Goal: Find specific page/section: Find specific page/section

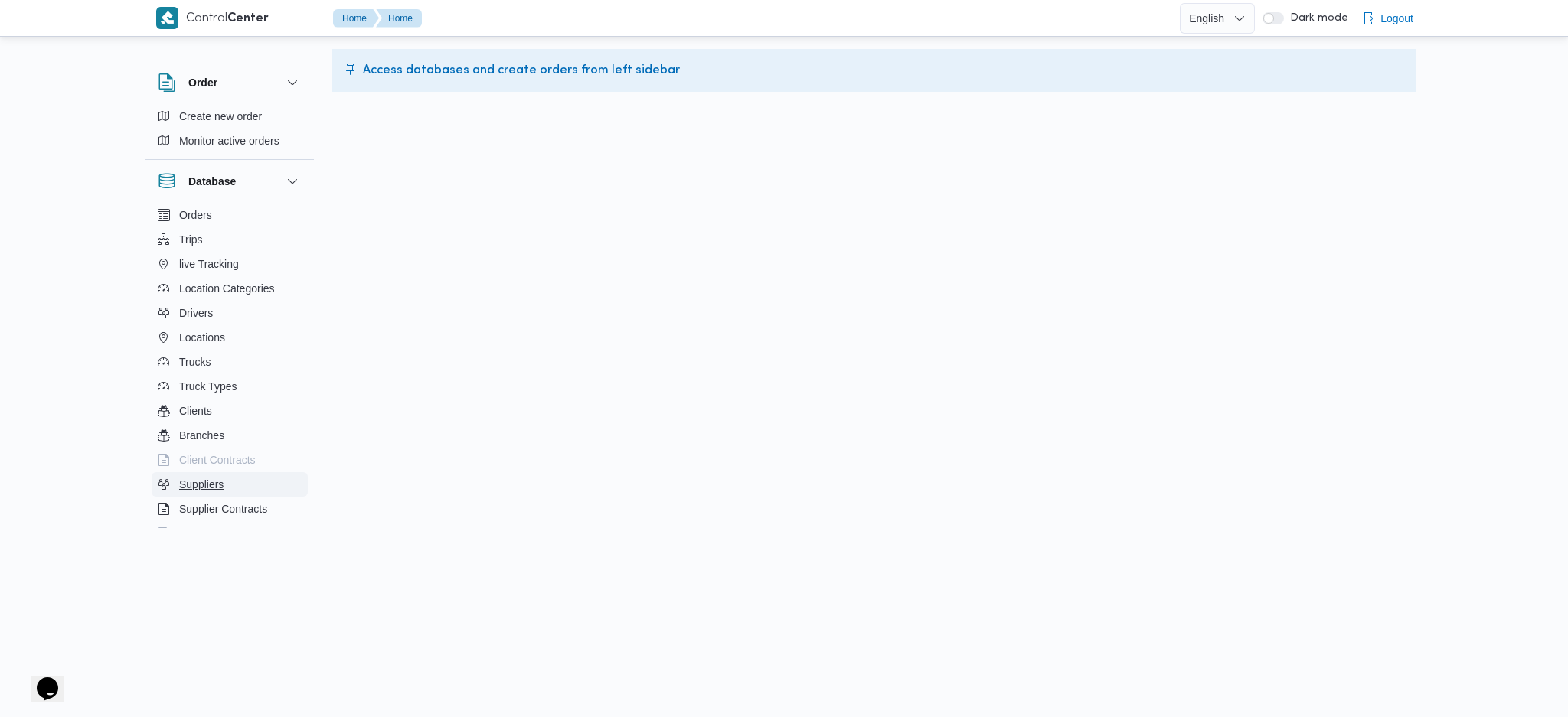
click at [206, 488] on span "Suppliers" at bounding box center [202, 484] width 45 height 18
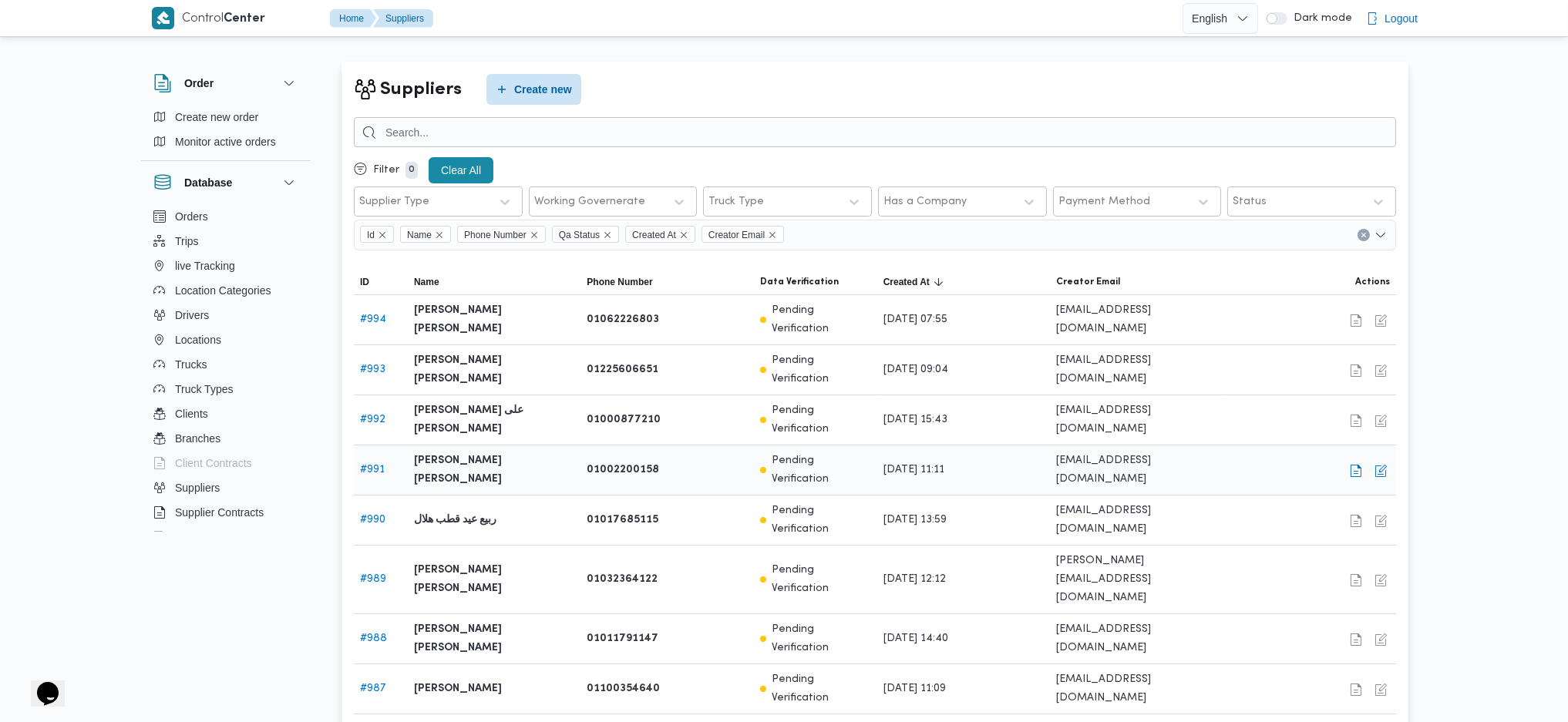
click at [467, 451] on b "[PERSON_NAME] [PERSON_NAME]" at bounding box center [494, 470] width 160 height 37
click at [477, 451] on b "[PERSON_NAME] [PERSON_NAME]" at bounding box center [494, 470] width 160 height 37
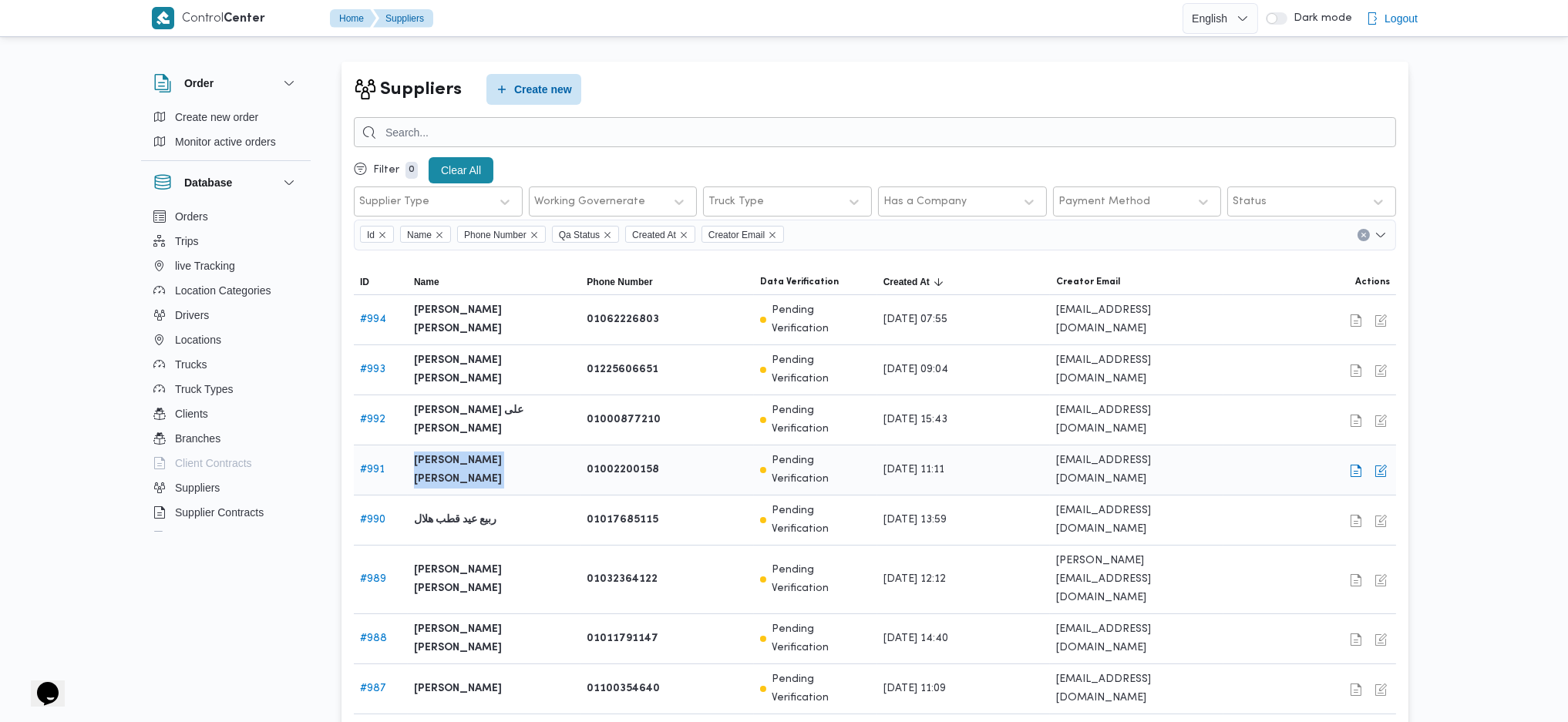
click at [477, 451] on b "[PERSON_NAME] [PERSON_NAME]" at bounding box center [494, 470] width 160 height 37
click at [466, 402] on b "[PERSON_NAME] على [PERSON_NAME]" at bounding box center [494, 420] width 160 height 37
click at [375, 364] on link "# 993" at bounding box center [372, 369] width 25 height 10
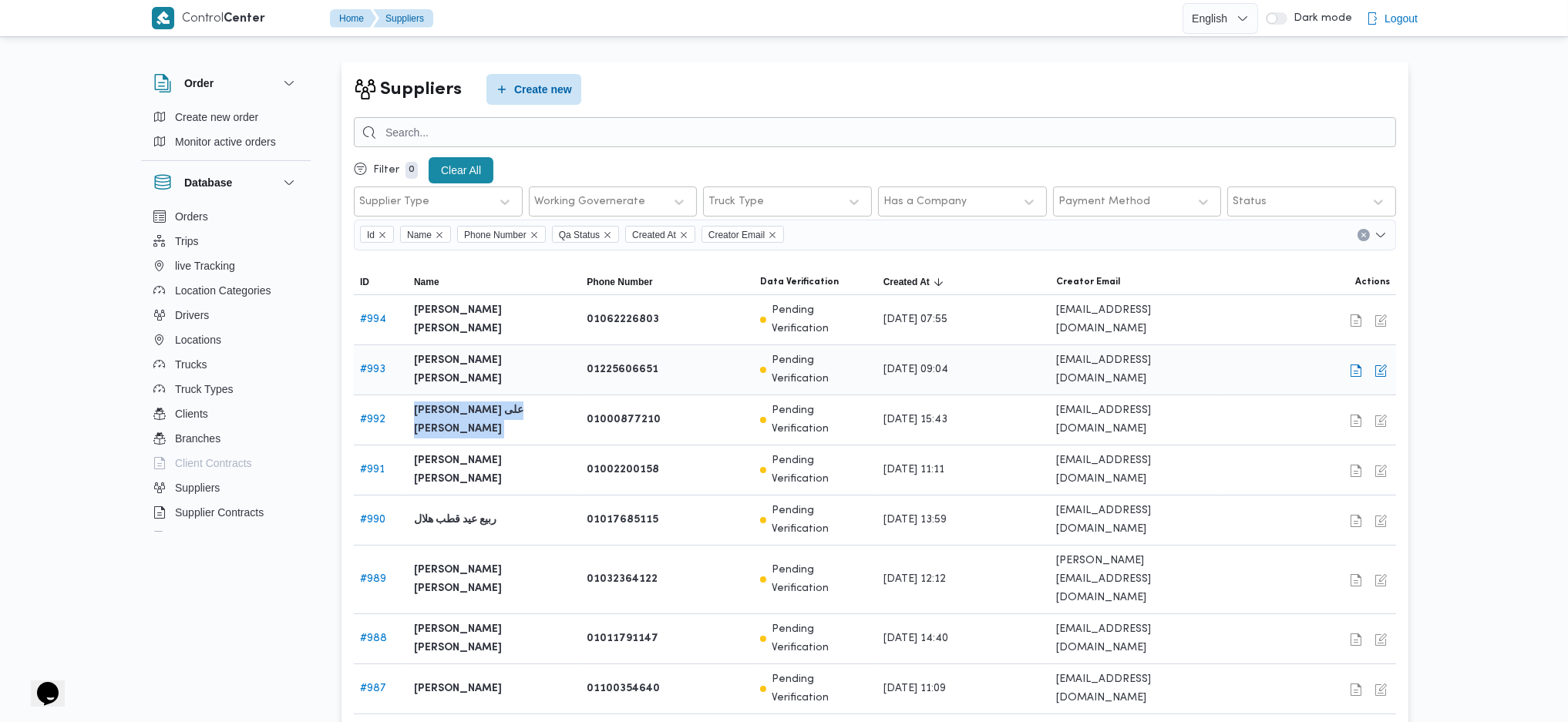
select select "7"
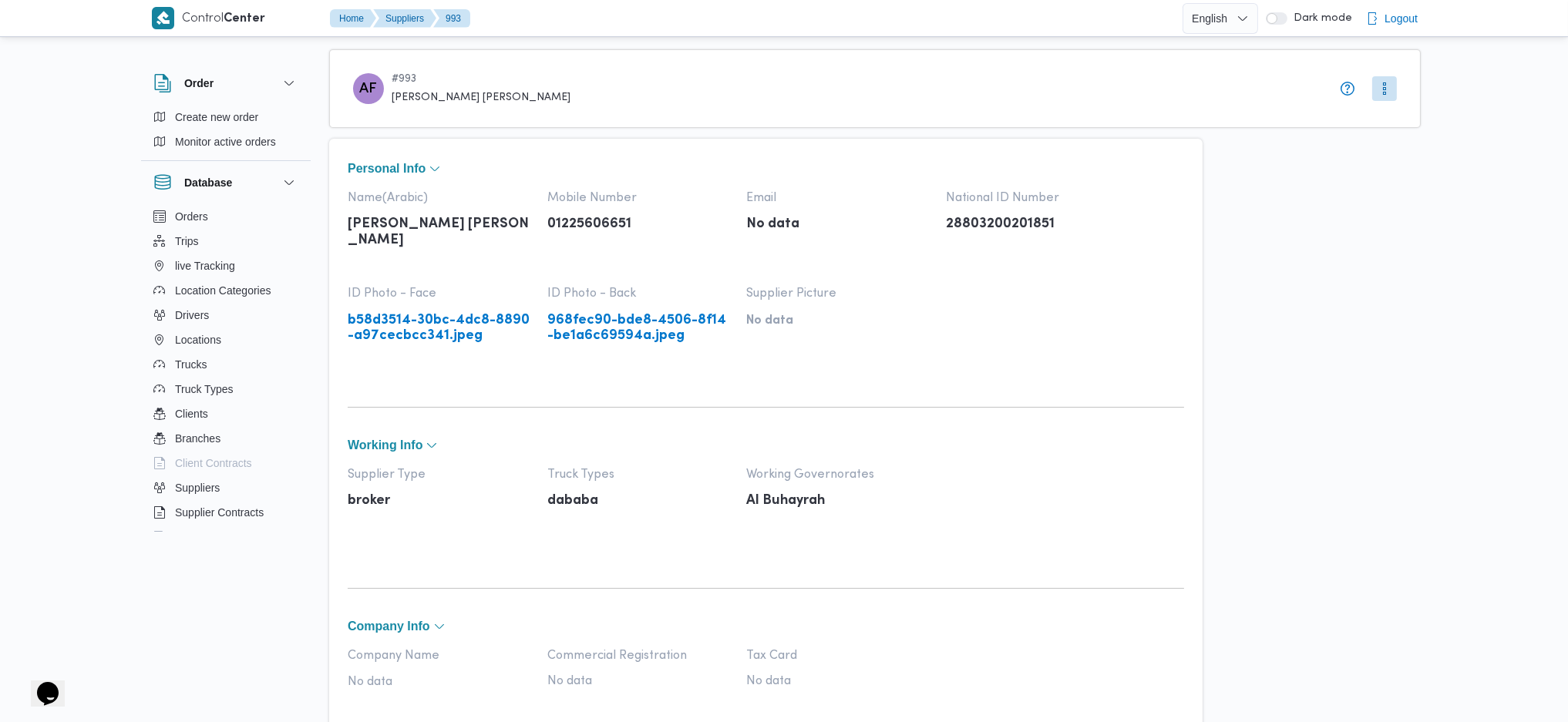
click at [426, 313] on link "b58d3514-30bc-4dc8-8890-a97cecbcc341.jpeg" at bounding box center [440, 328] width 185 height 31
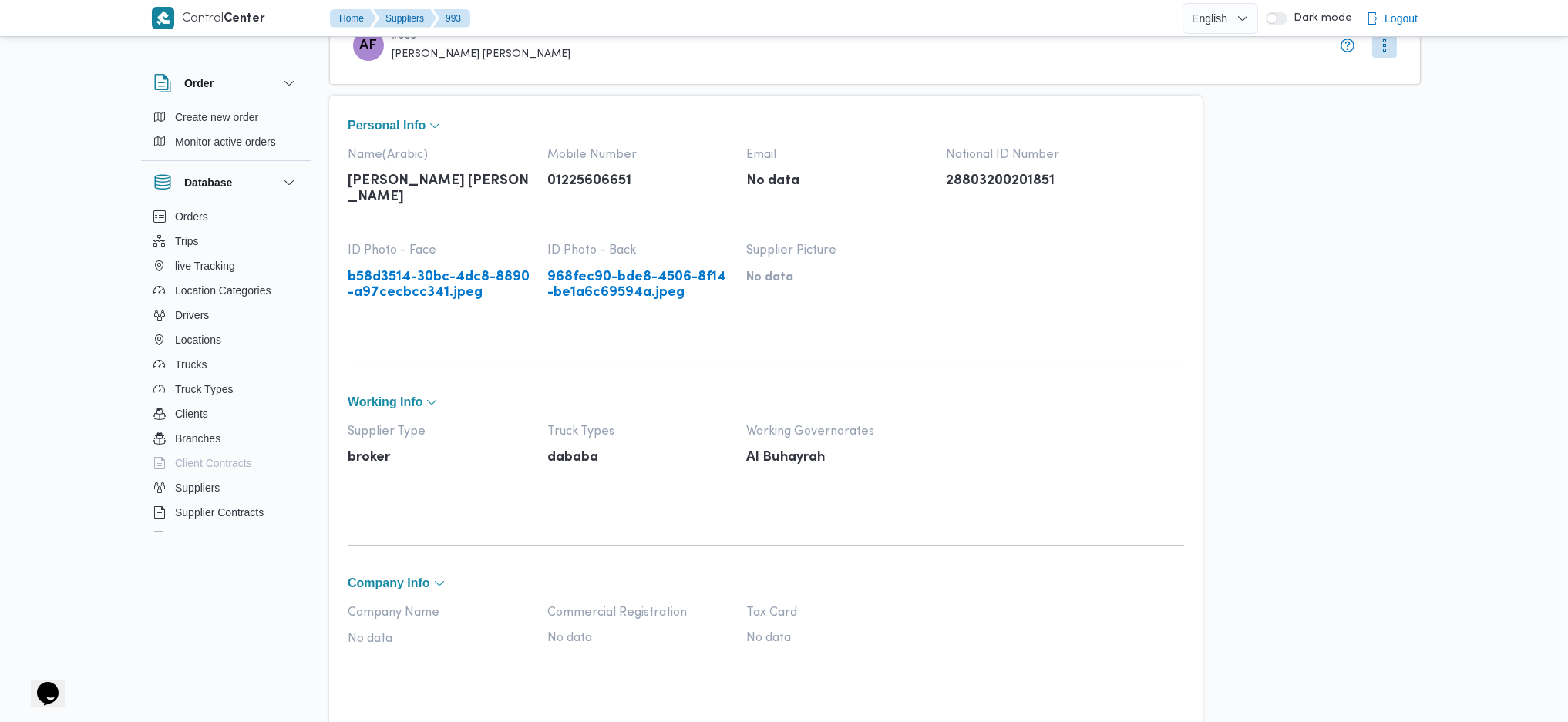
scroll to position [547, 0]
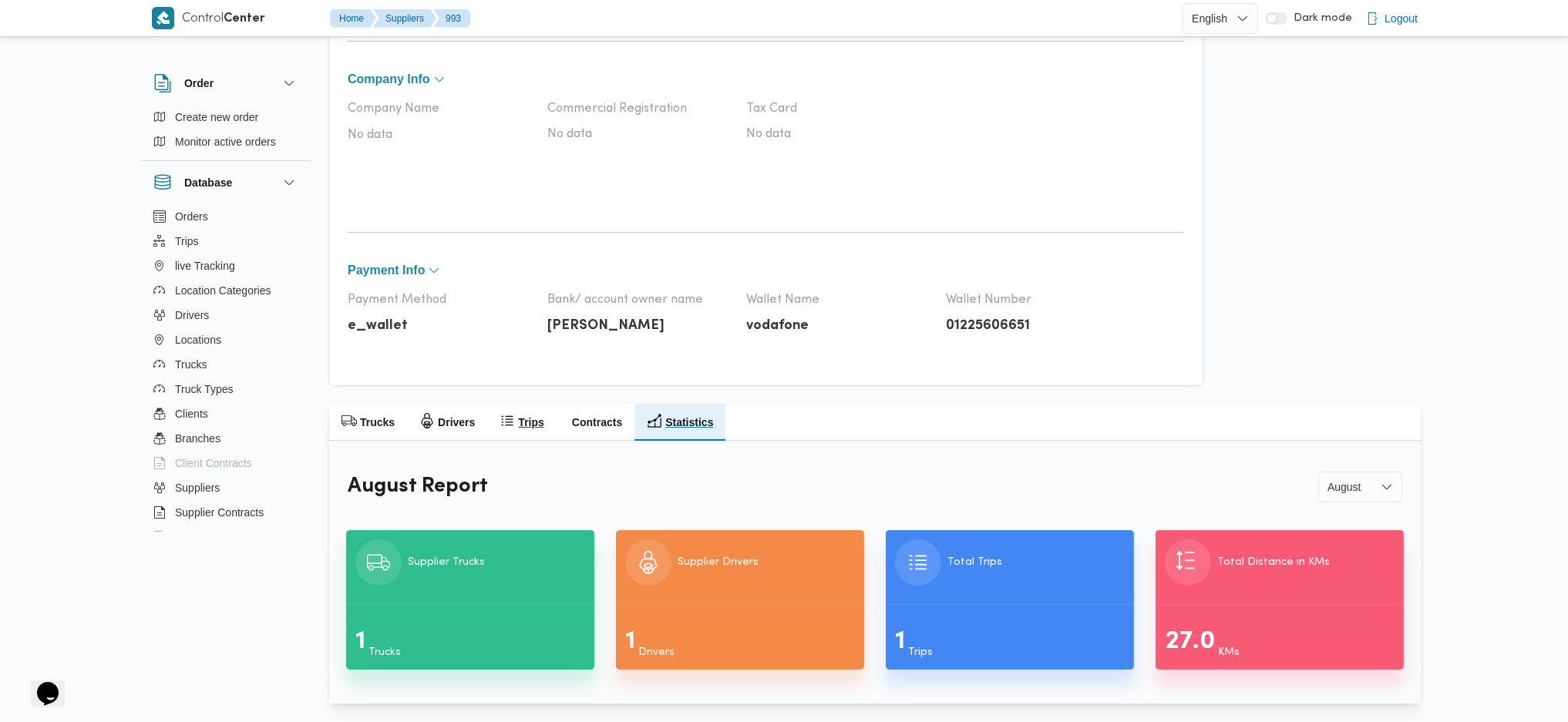
click at [508, 415] on icon "button" at bounding box center [507, 421] width 16 height 16
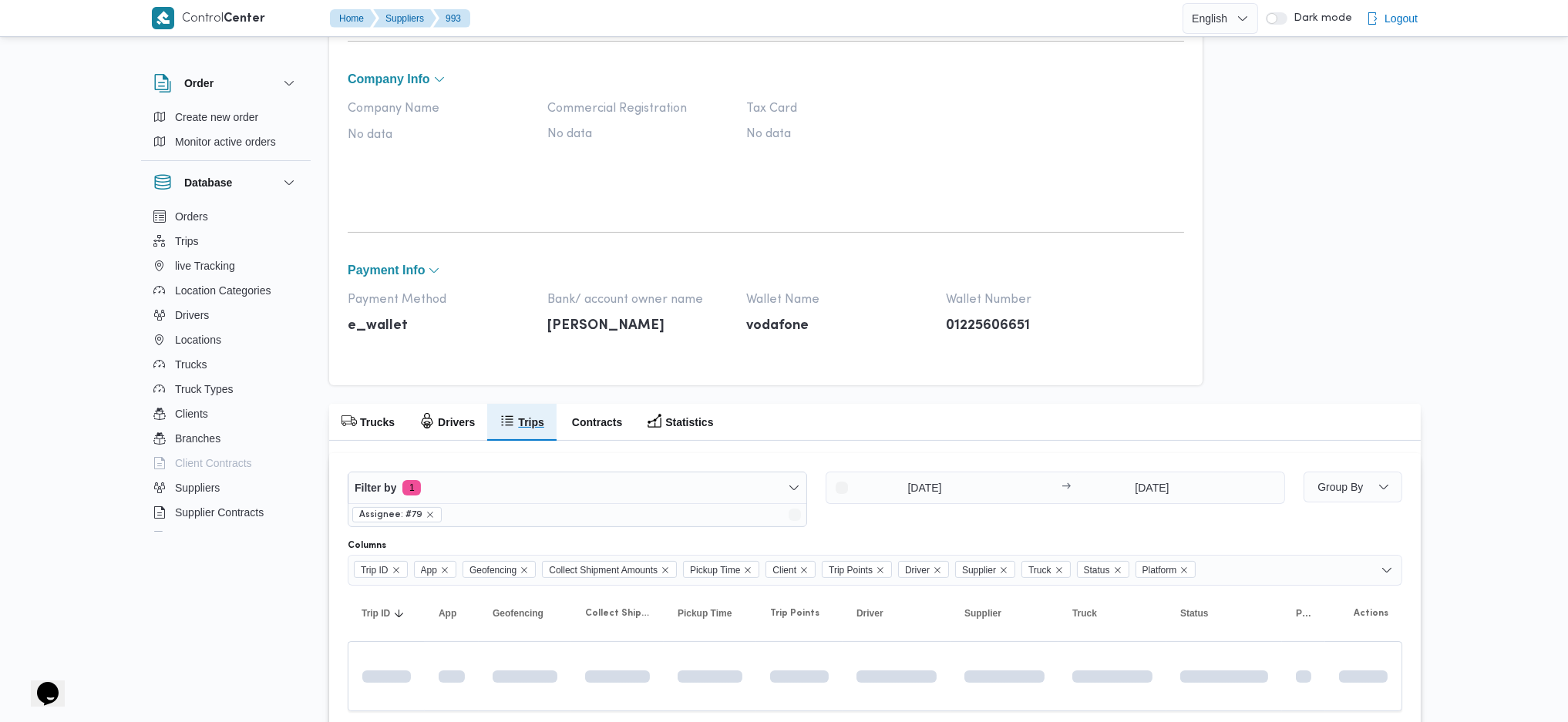
scroll to position [533, 0]
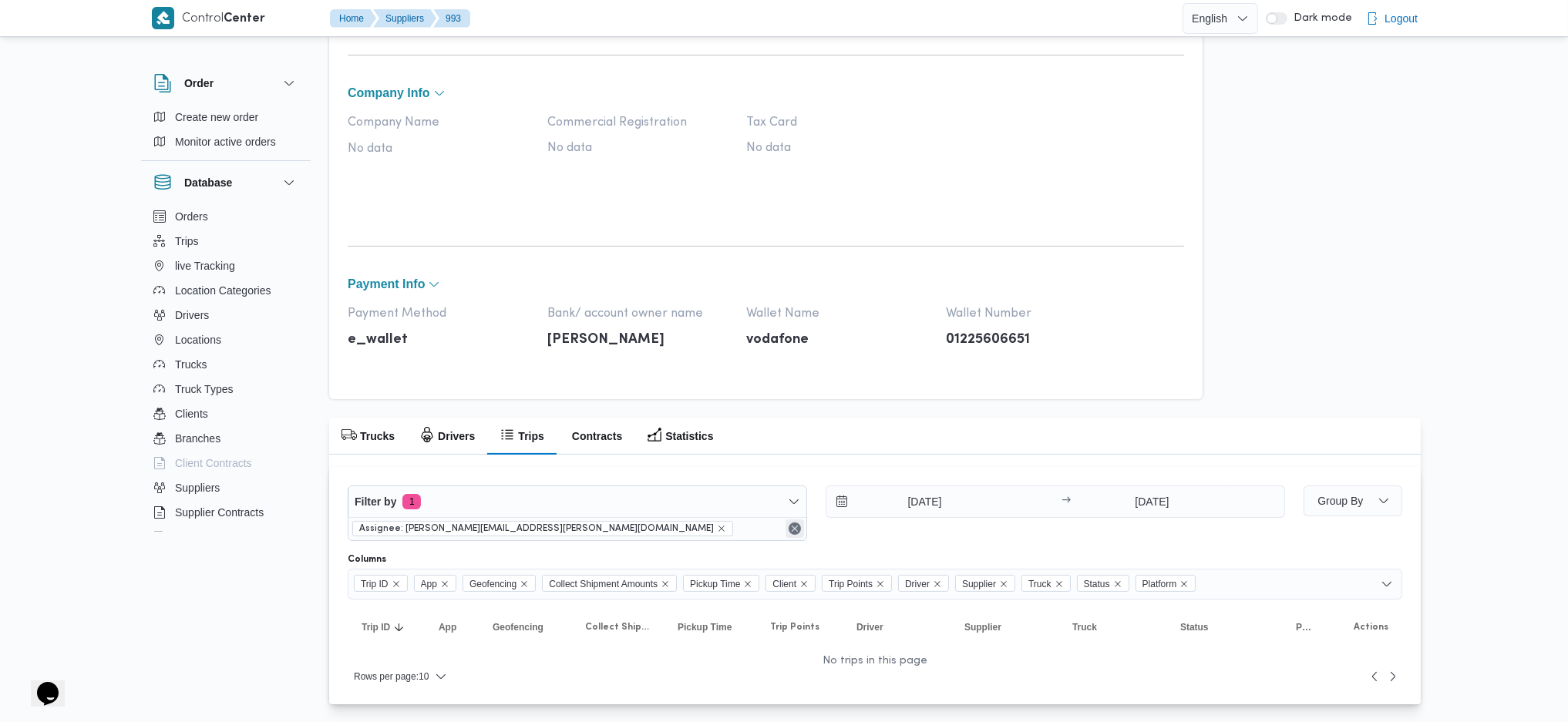
click at [794, 535] on button "Remove" at bounding box center [794, 529] width 19 height 19
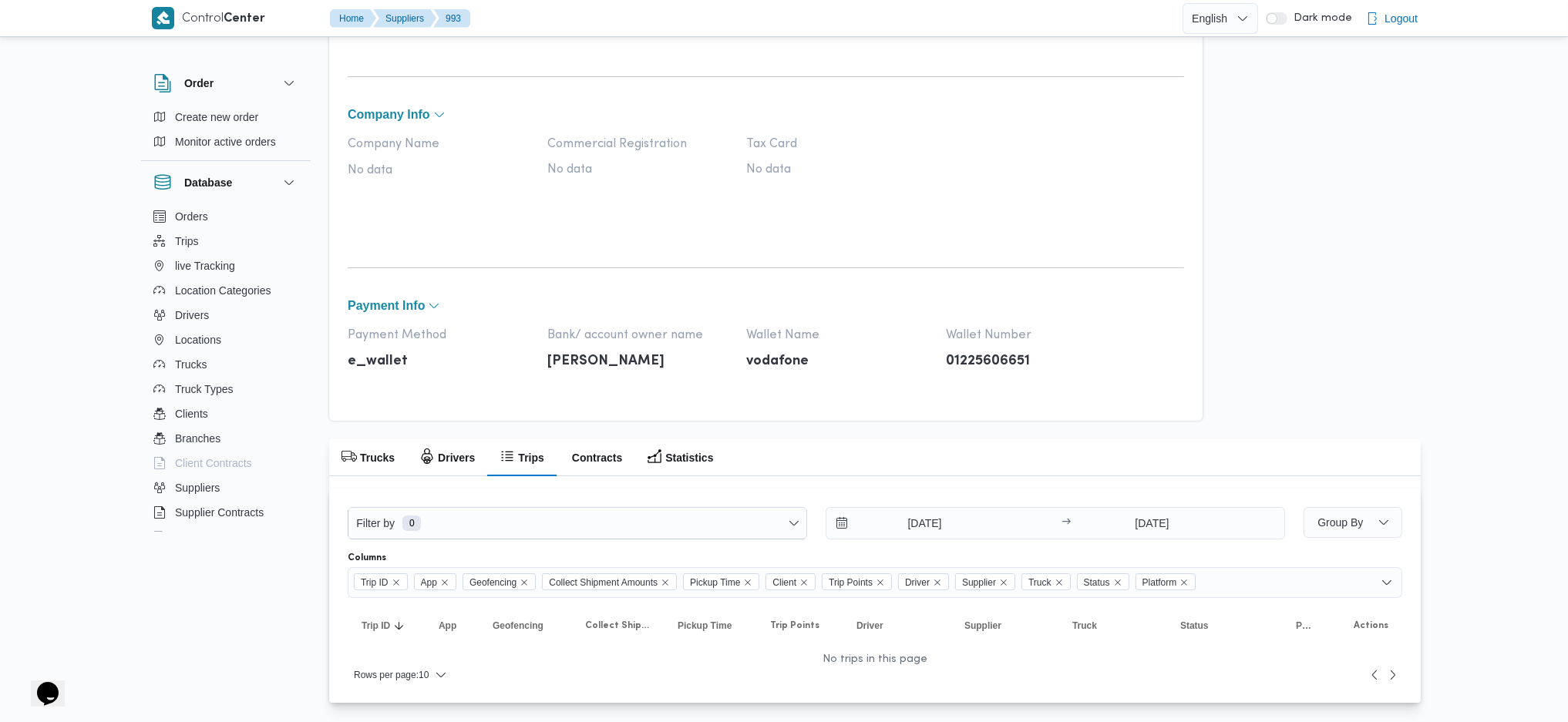
scroll to position [510, 0]
click at [1033, 472] on div "Trucks Drivers Trips Contracts Statistics" at bounding box center [874, 459] width 1091 height 37
click at [930, 525] on input "[DATE]" at bounding box center [913, 526] width 175 height 31
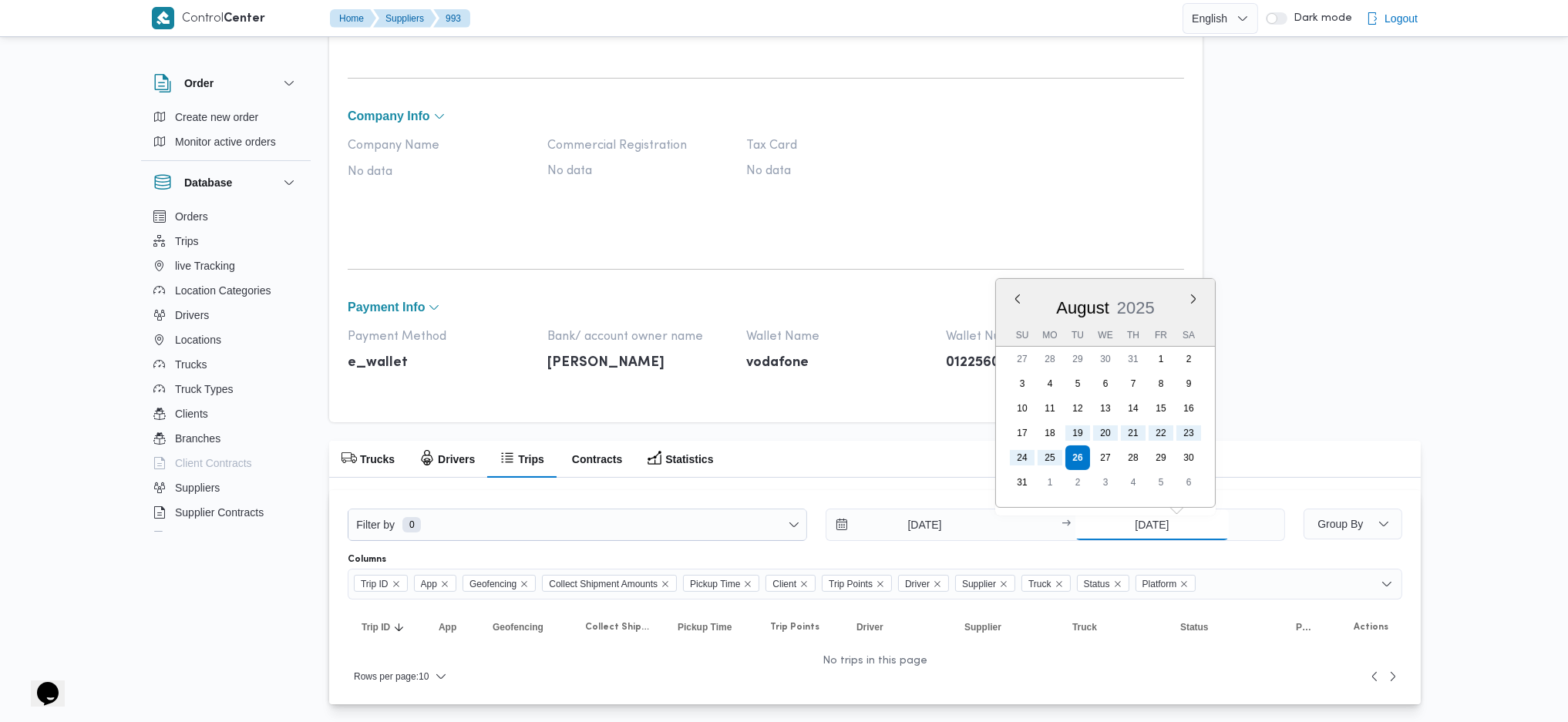
click at [1155, 525] on input "[DATE]" at bounding box center [1152, 526] width 153 height 31
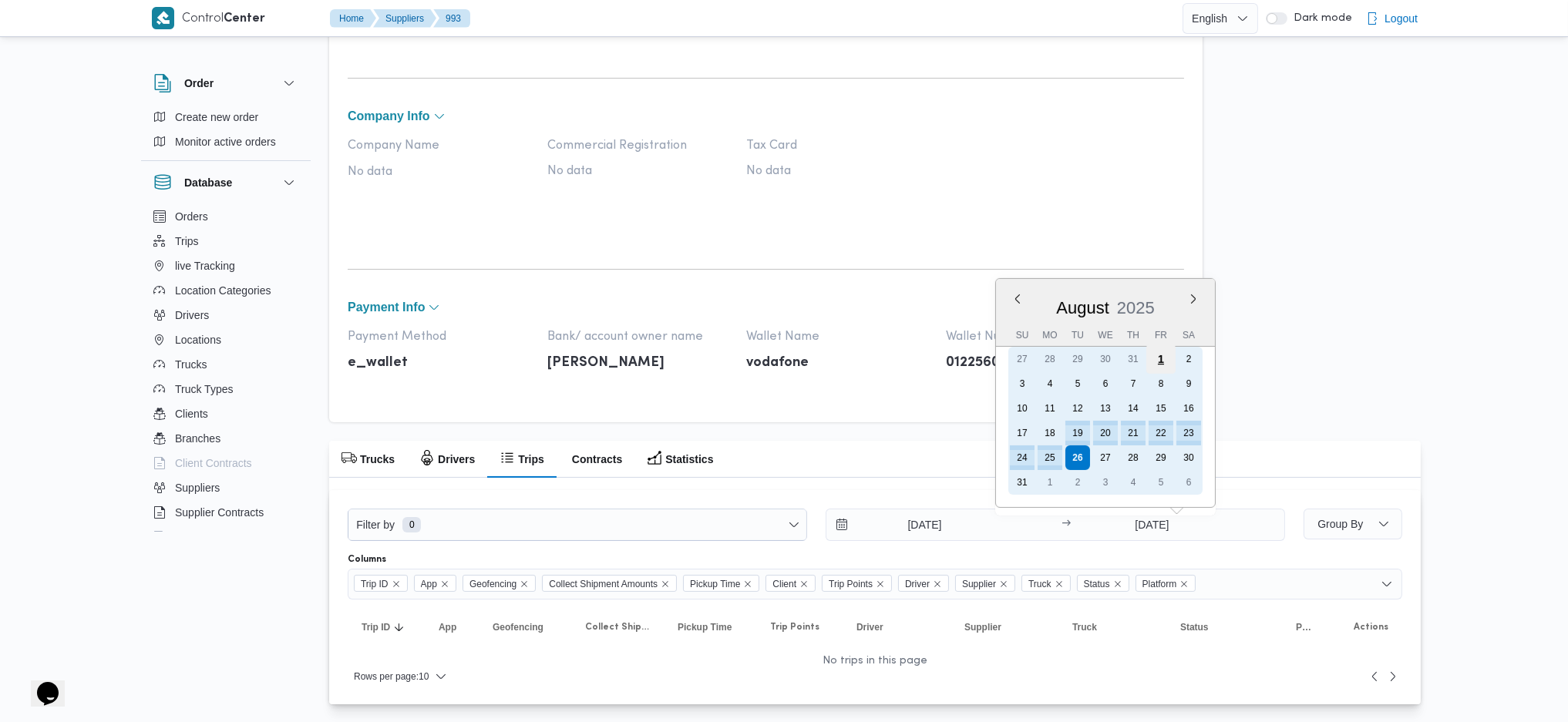
click at [1160, 355] on div "1" at bounding box center [1161, 360] width 29 height 29
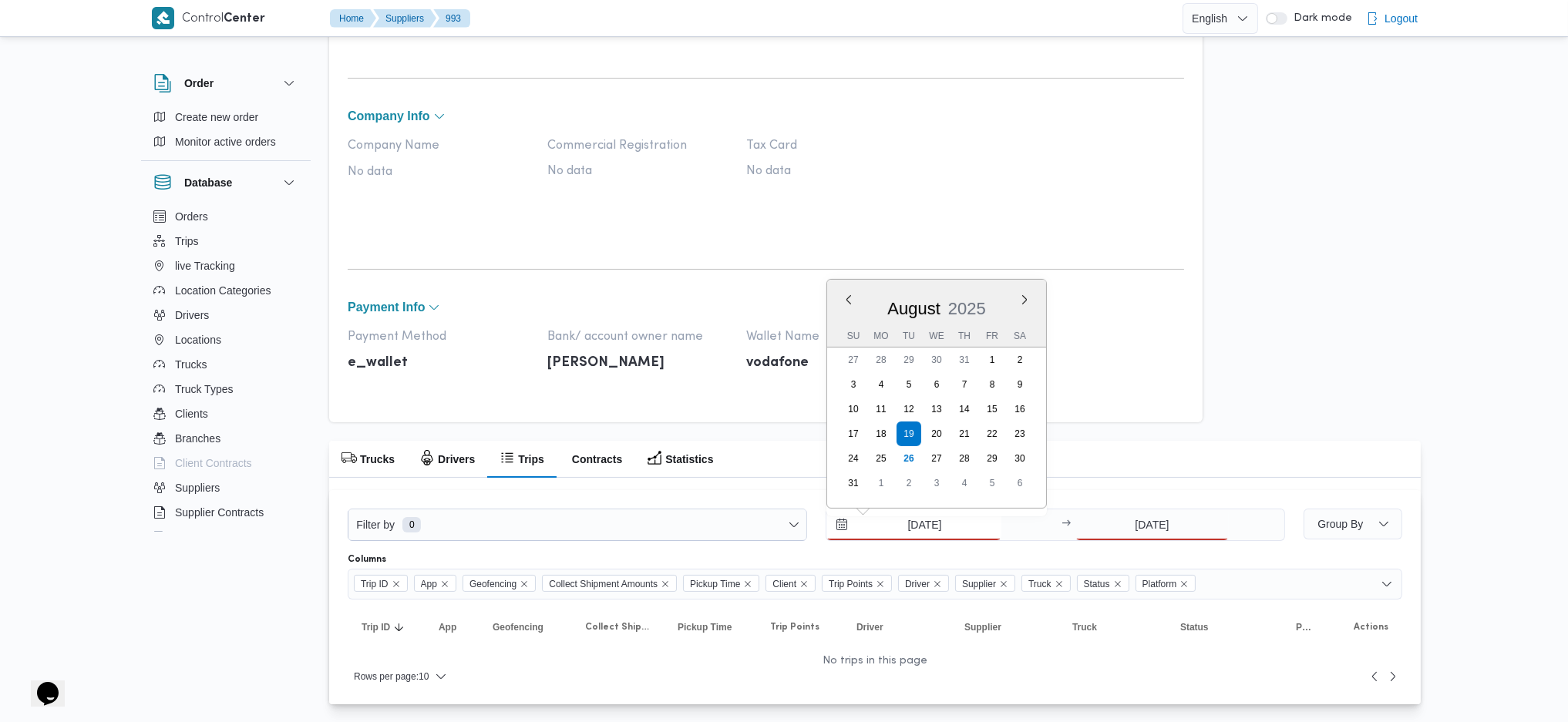
click at [950, 535] on input "[DATE]" at bounding box center [913, 526] width 175 height 31
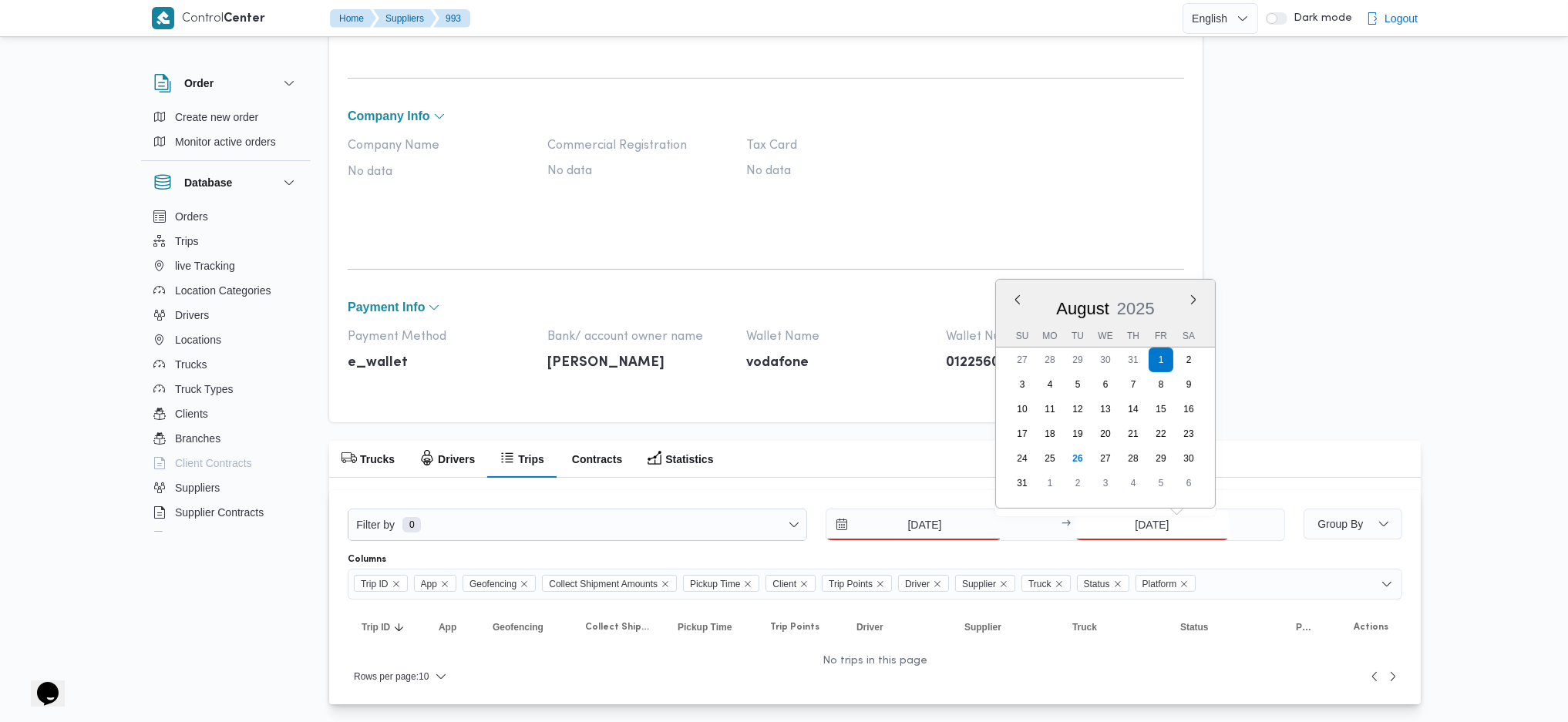
click at [1190, 517] on input "[DATE]" at bounding box center [1152, 526] width 153 height 31
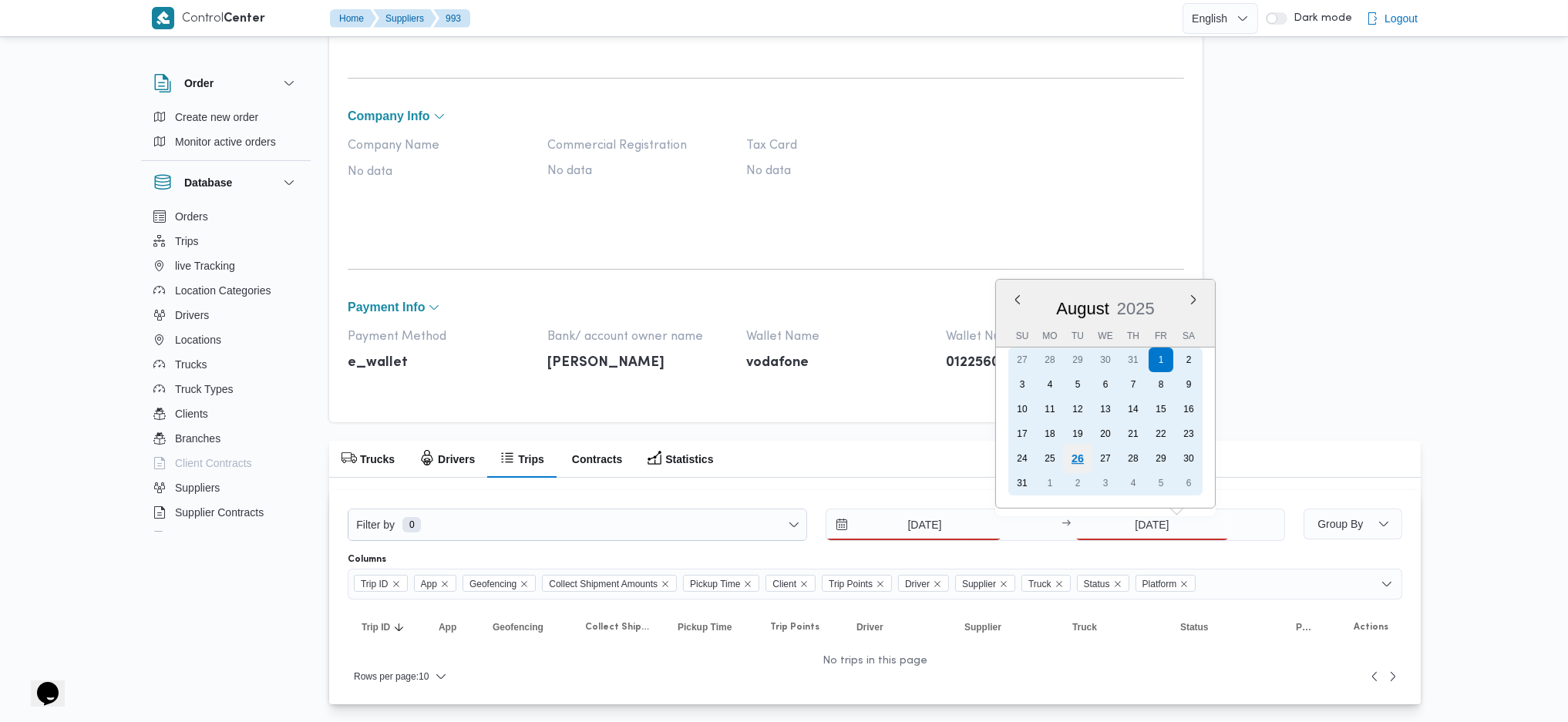
click at [1080, 460] on div "26" at bounding box center [1078, 458] width 29 height 29
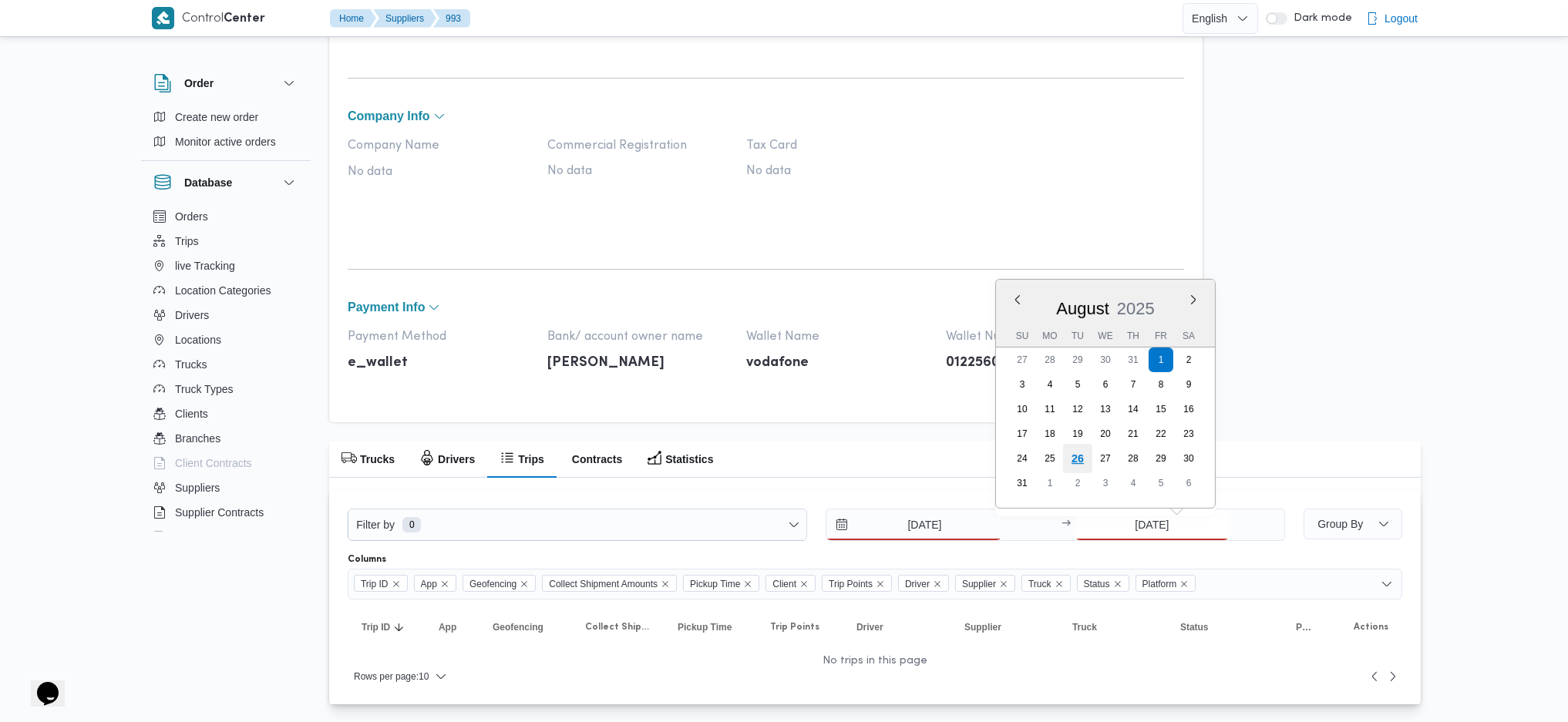
type input "[DATE]"
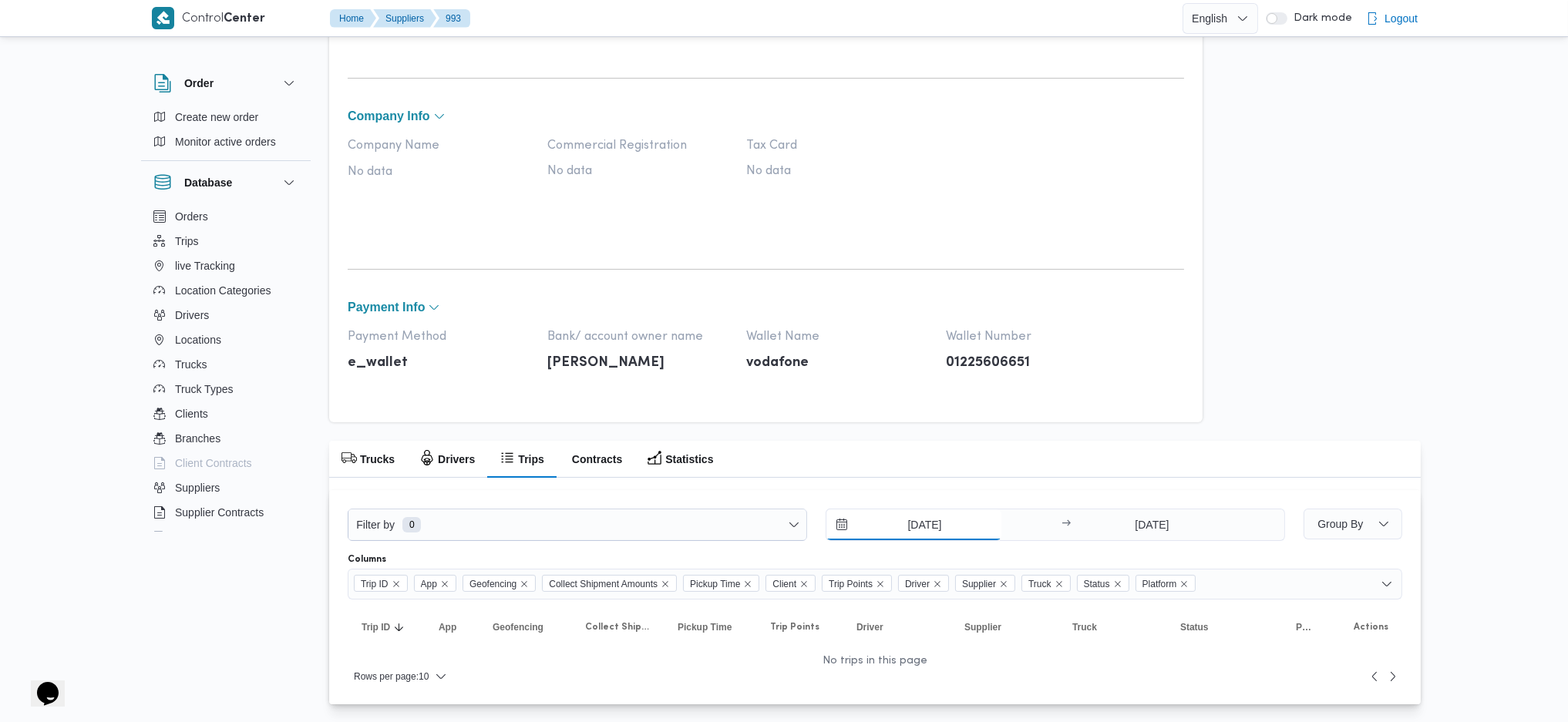
click at [953, 511] on input "[DATE]" at bounding box center [913, 526] width 175 height 31
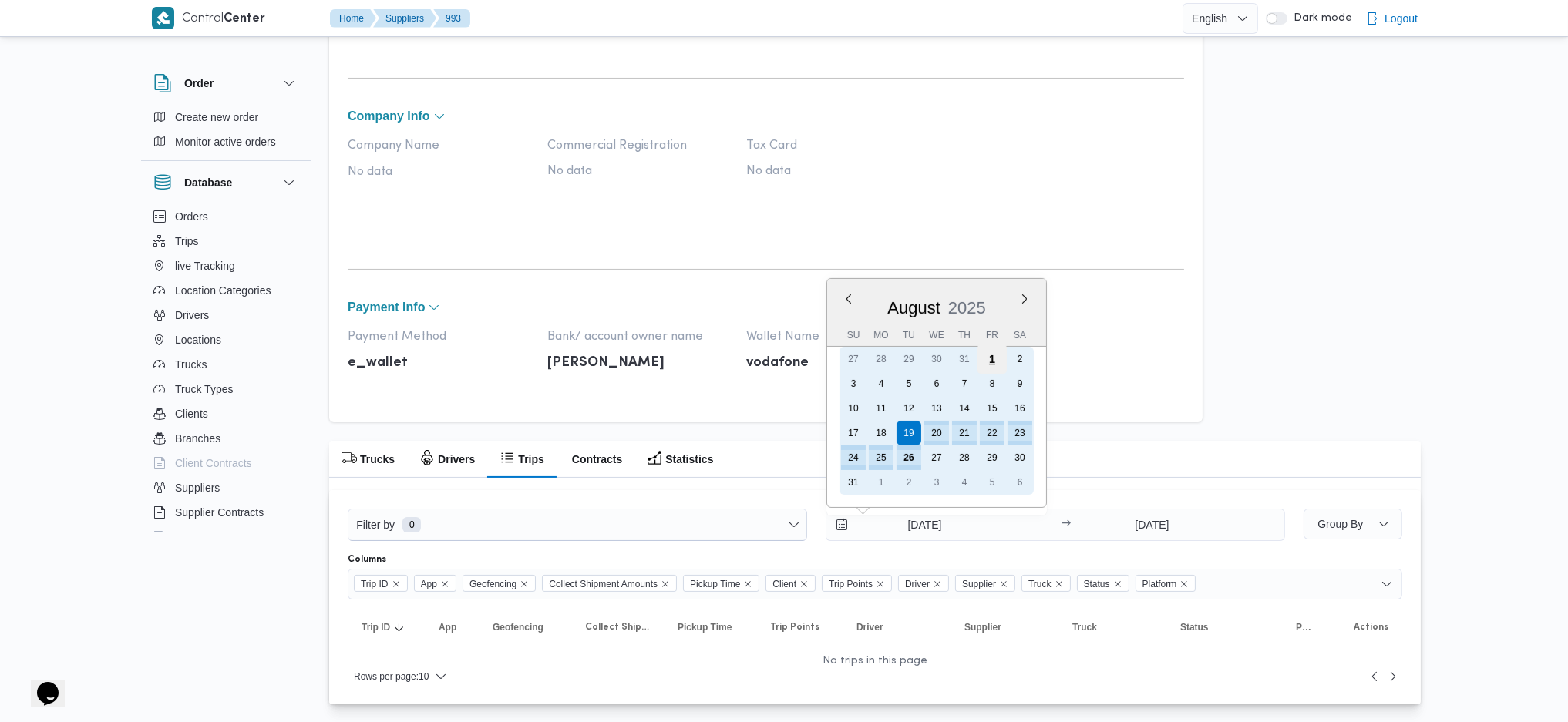
click at [989, 354] on div "1" at bounding box center [992, 360] width 29 height 29
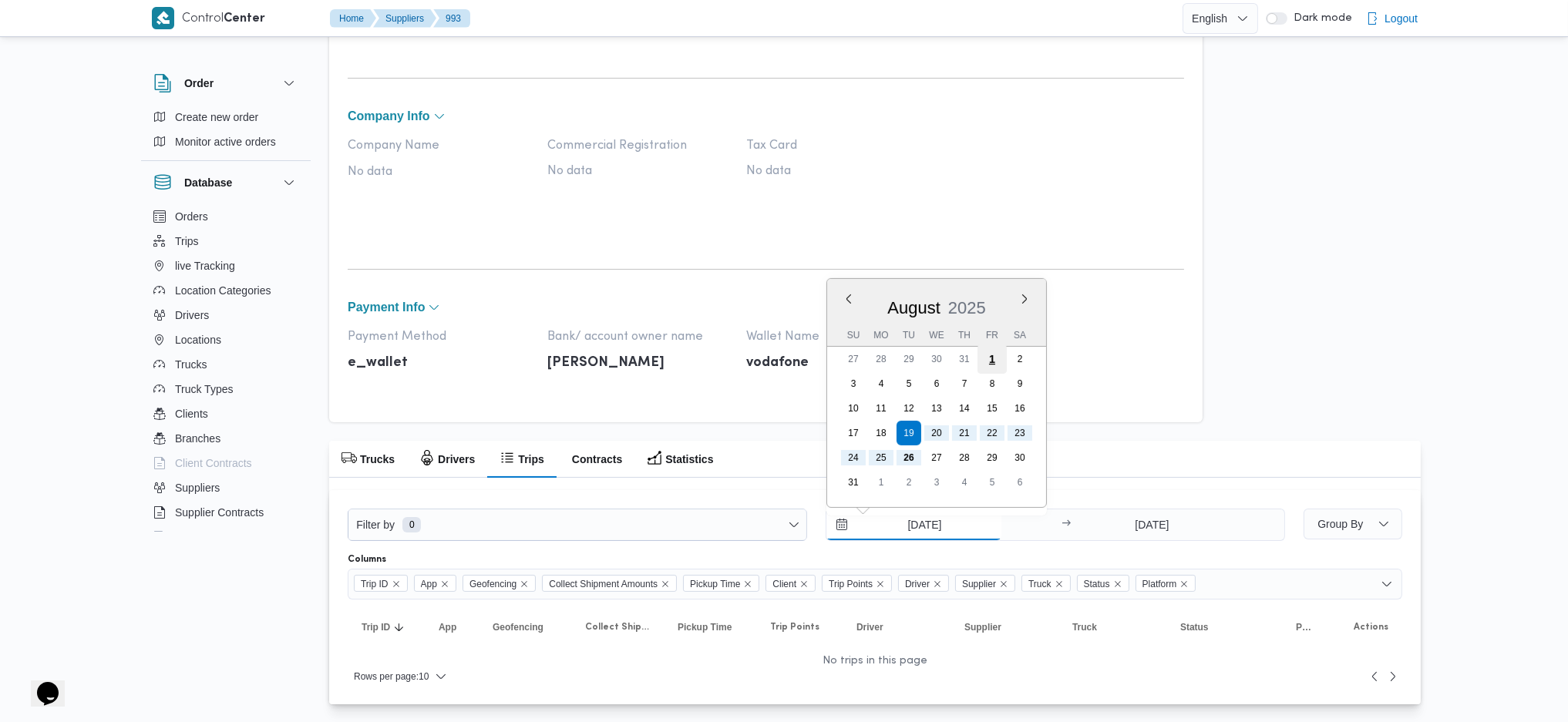
type input "[DATE]"
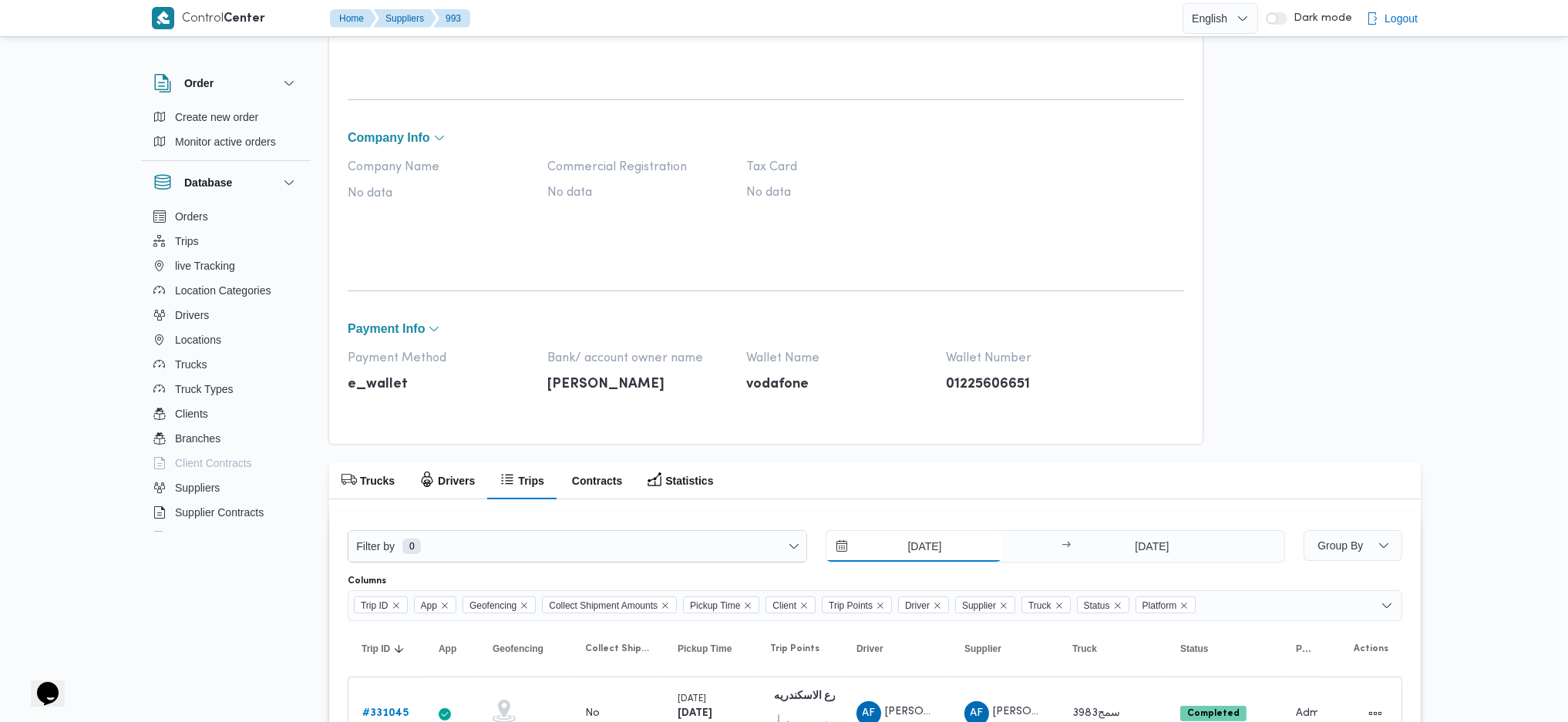
scroll to position [585, 0]
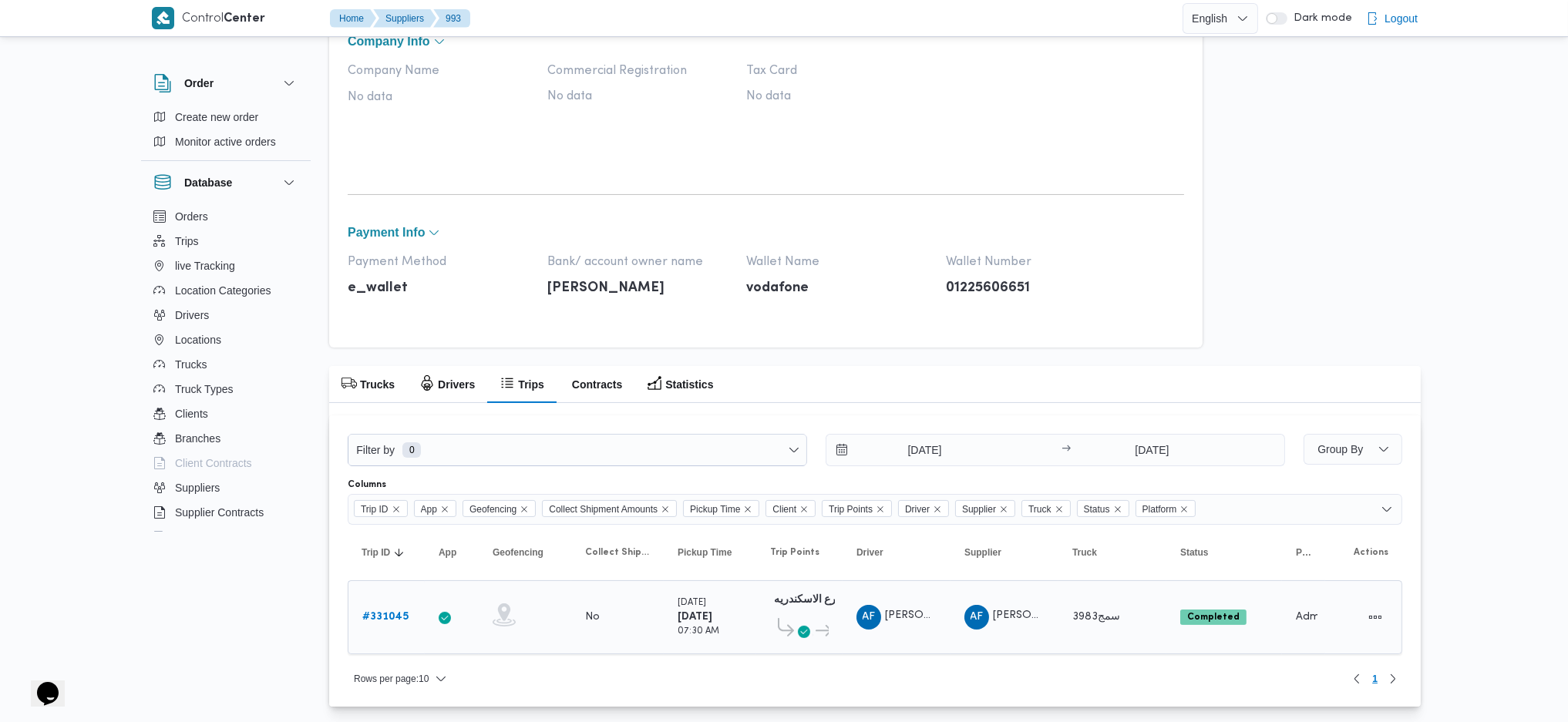
click at [390, 618] on b "# 331045" at bounding box center [385, 616] width 46 height 10
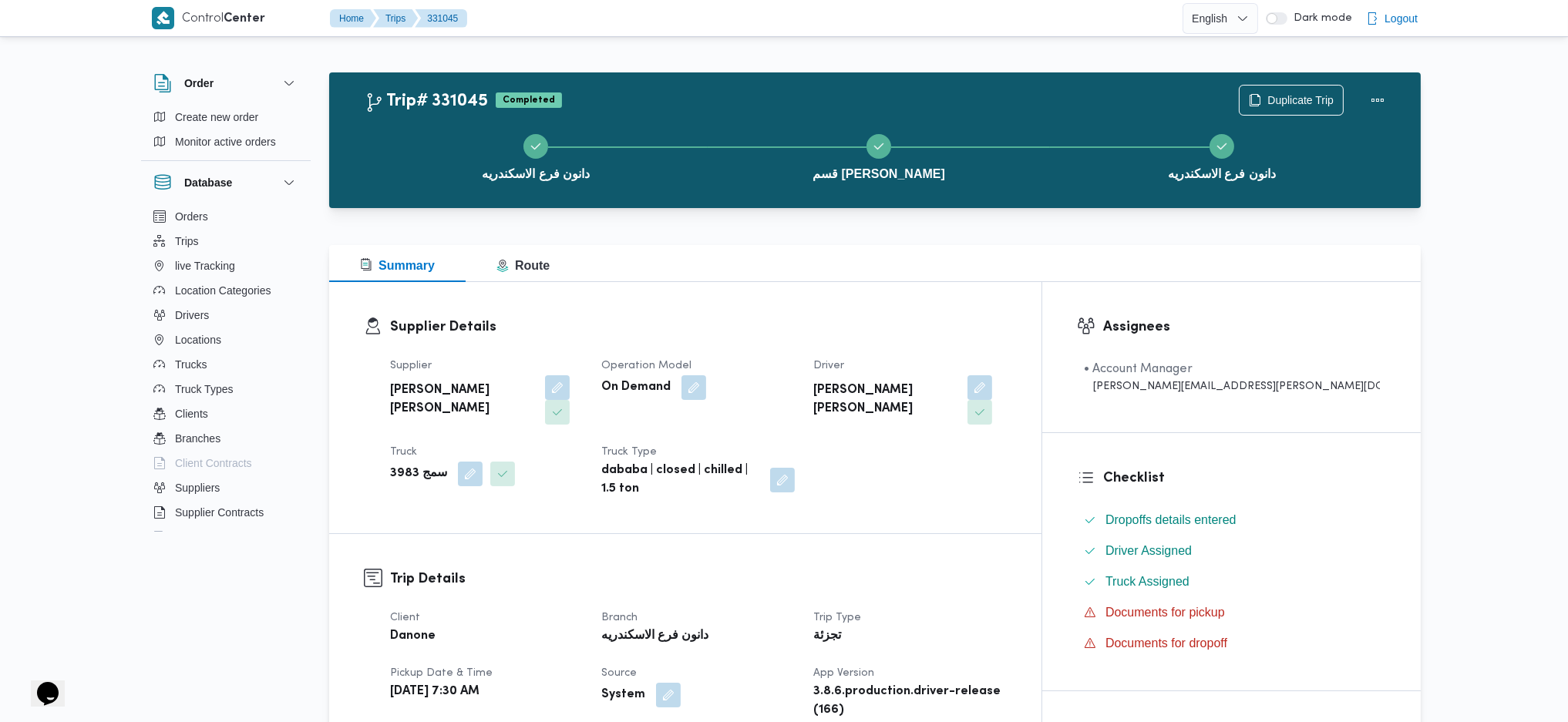
select select "7"
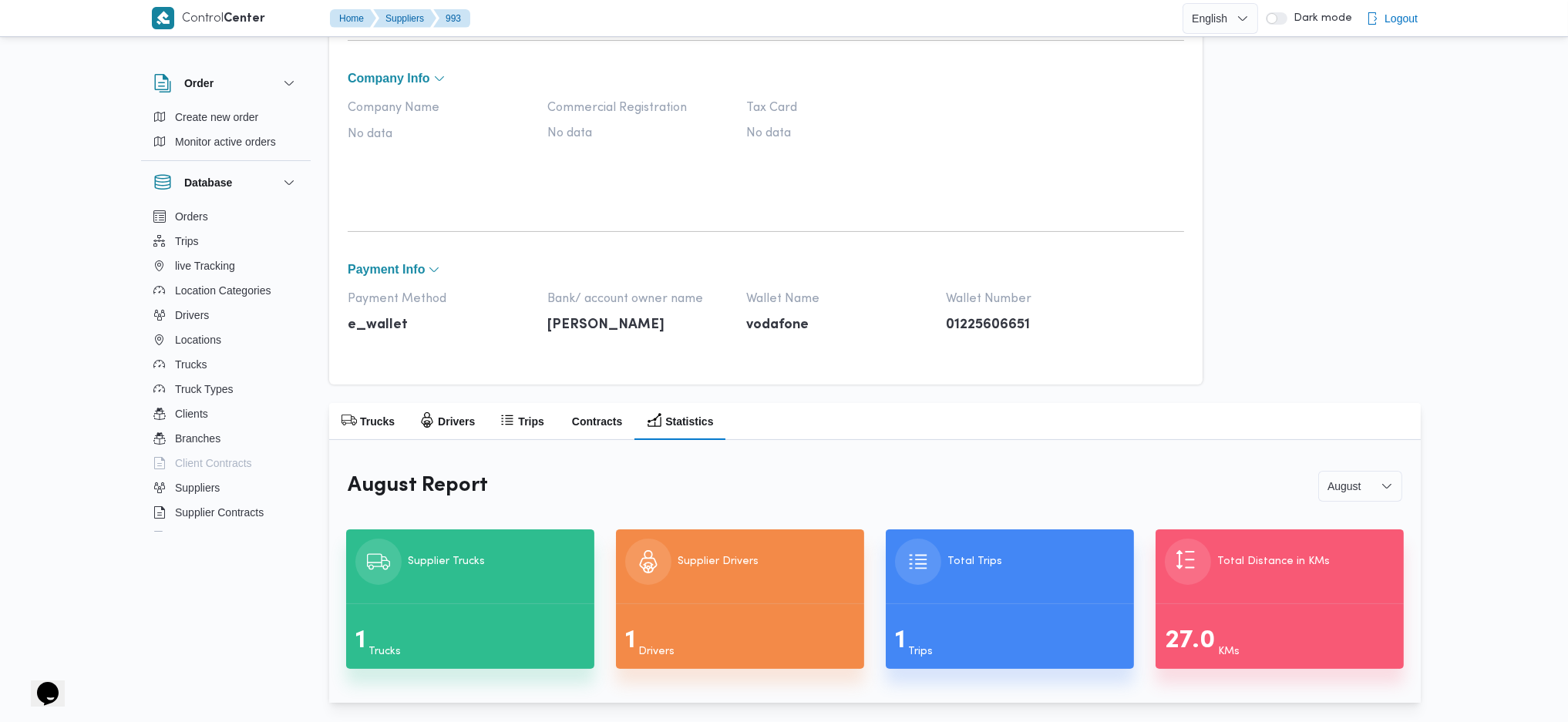
scroll to position [547, 0]
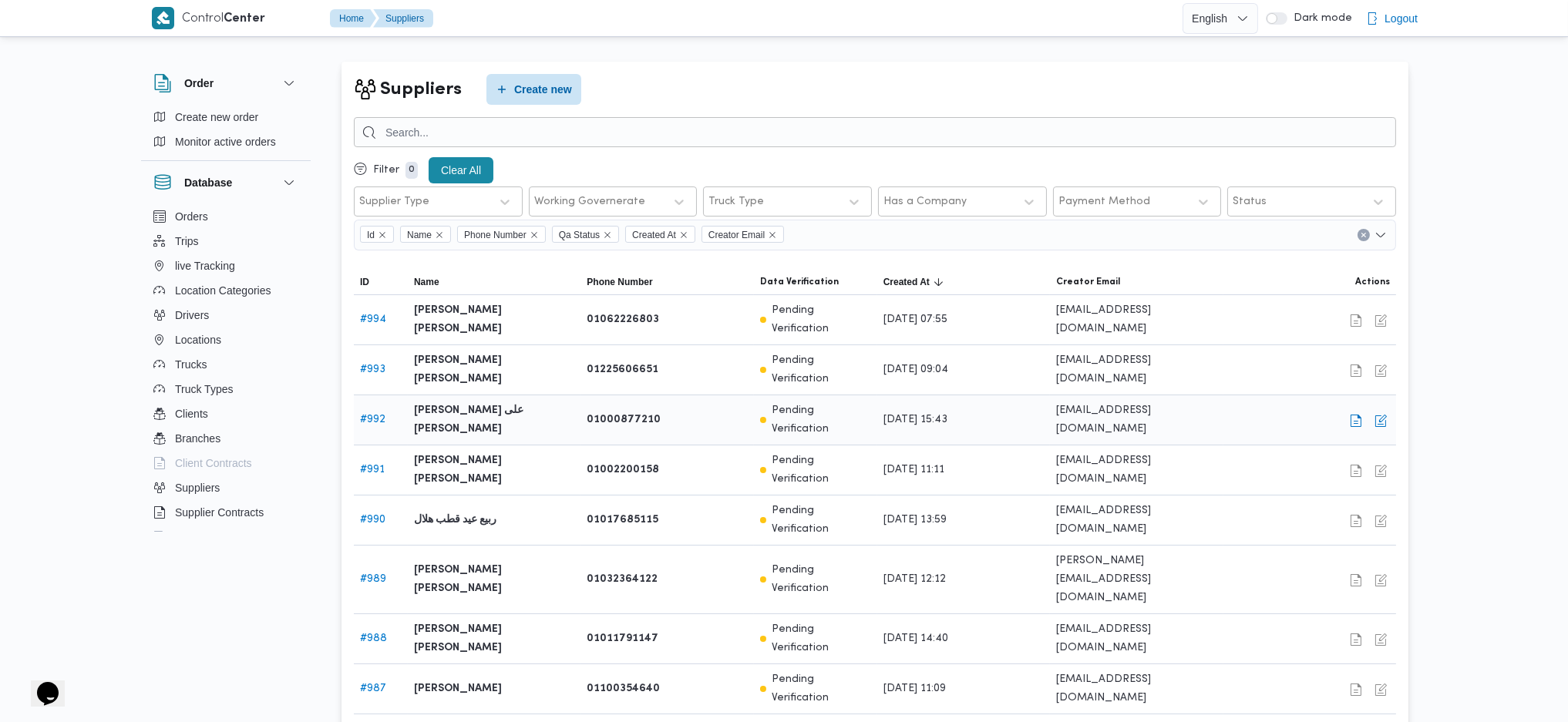
click at [511, 402] on b "[PERSON_NAME] على [PERSON_NAME]" at bounding box center [494, 420] width 160 height 37
click at [562, 451] on b "[PERSON_NAME] [PERSON_NAME]" at bounding box center [494, 470] width 160 height 37
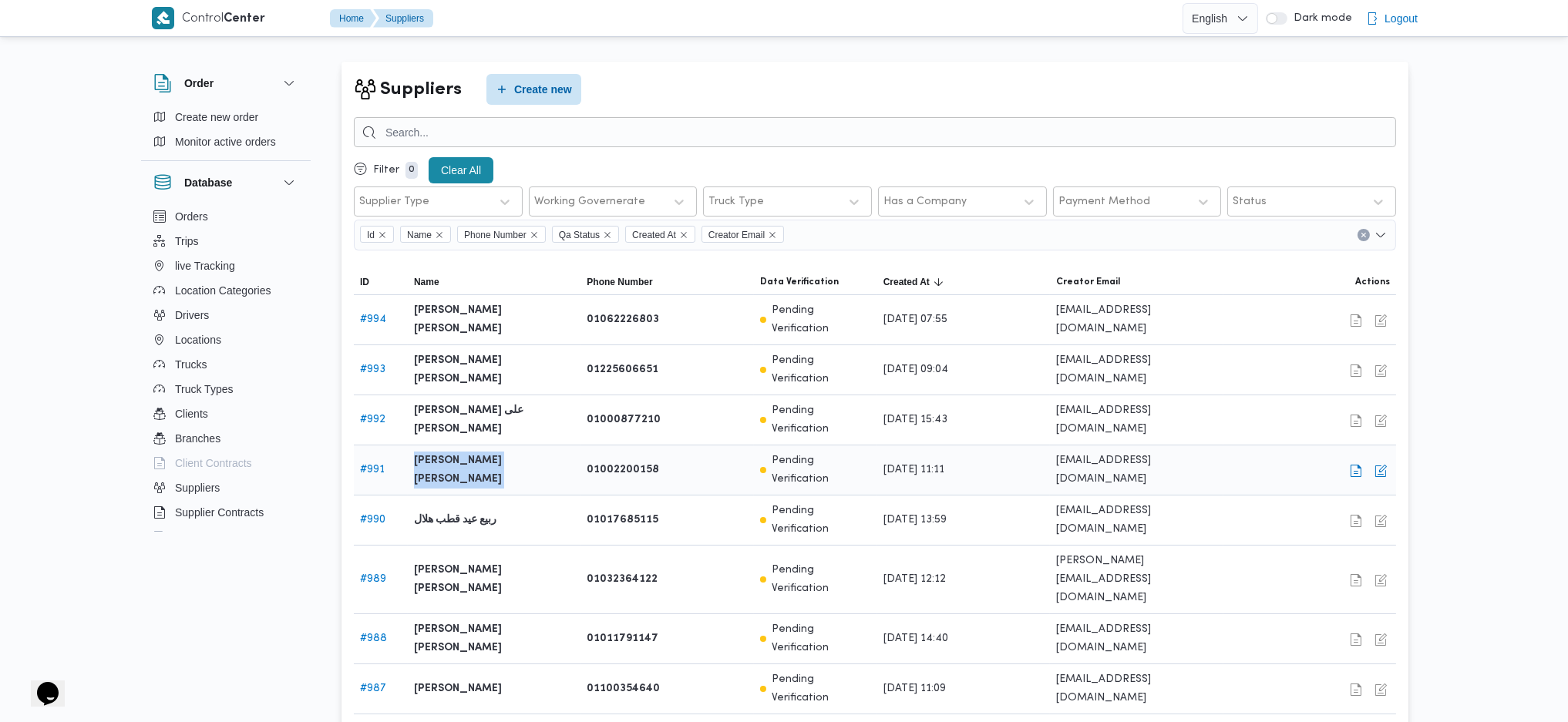
click at [562, 451] on b "[PERSON_NAME] [PERSON_NAME]" at bounding box center [494, 470] width 160 height 37
click at [1130, 60] on div "Suppliers Create new Filter 0 Clear All Supplier Type Working Governerate Truck…" at bounding box center [874, 459] width 1091 height 821
